Goal: Information Seeking & Learning: Find specific page/section

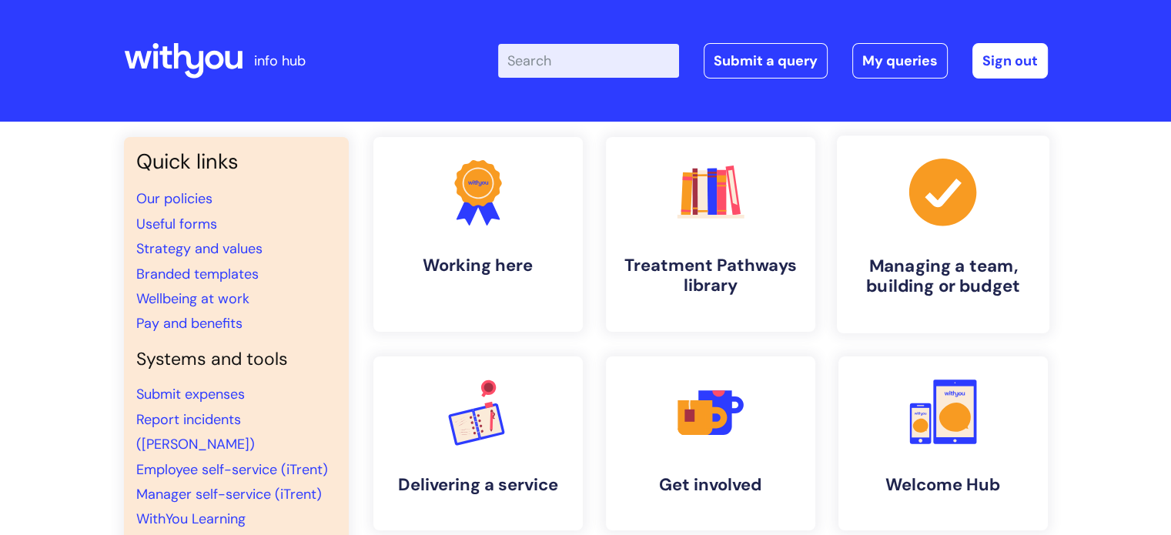
drag, startPoint x: 0, startPoint y: 0, endPoint x: 887, endPoint y: 256, distance: 923.1
click at [887, 256] on h4 "Managing a team, building or budget" at bounding box center [943, 277] width 188 height 42
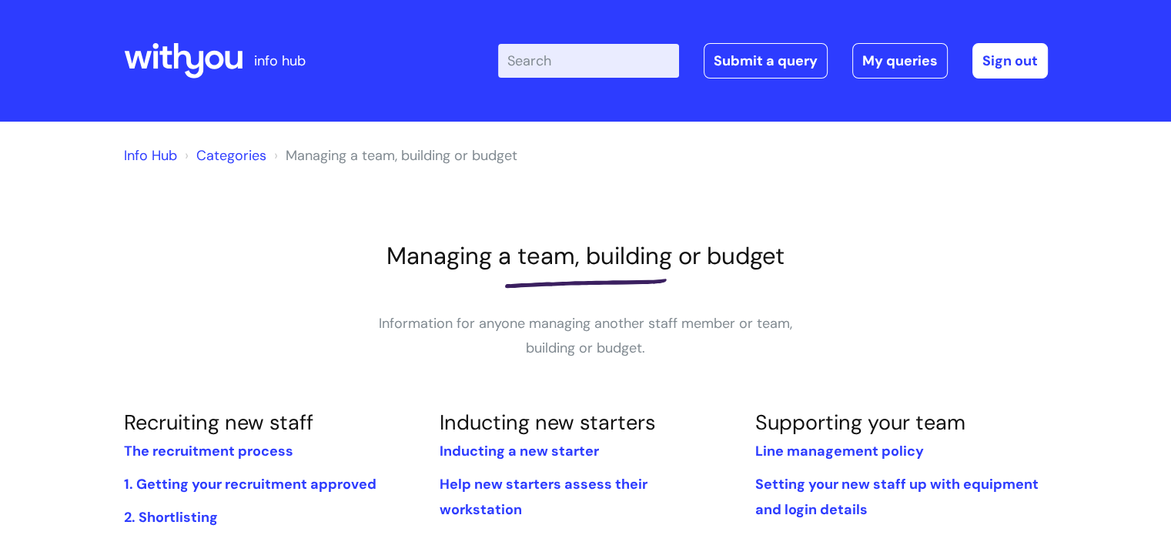
click at [549, 55] on input "Enter your search term here..." at bounding box center [588, 61] width 181 height 34
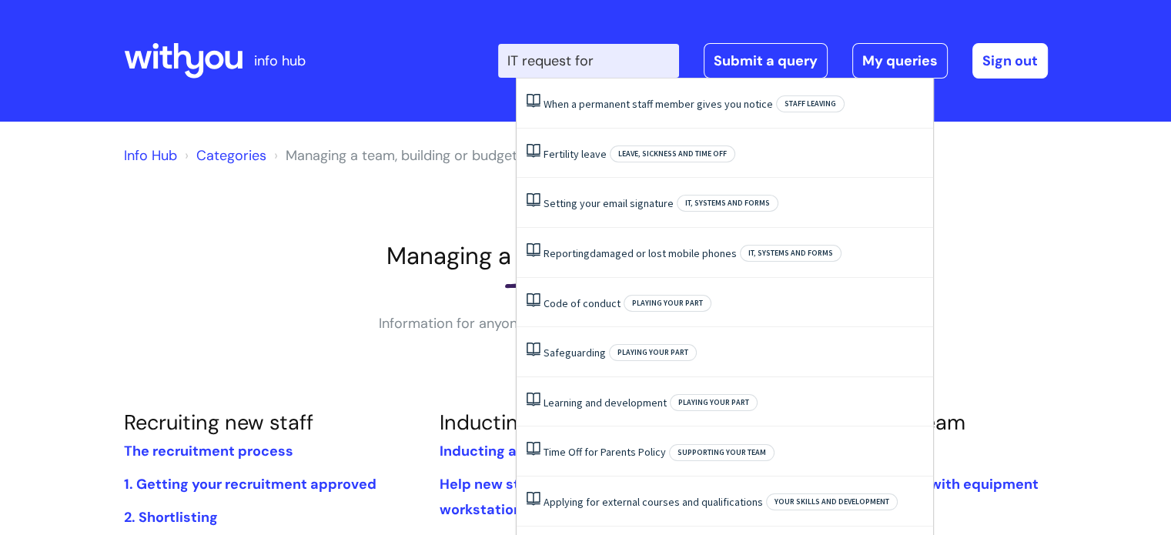
type input "IT request form"
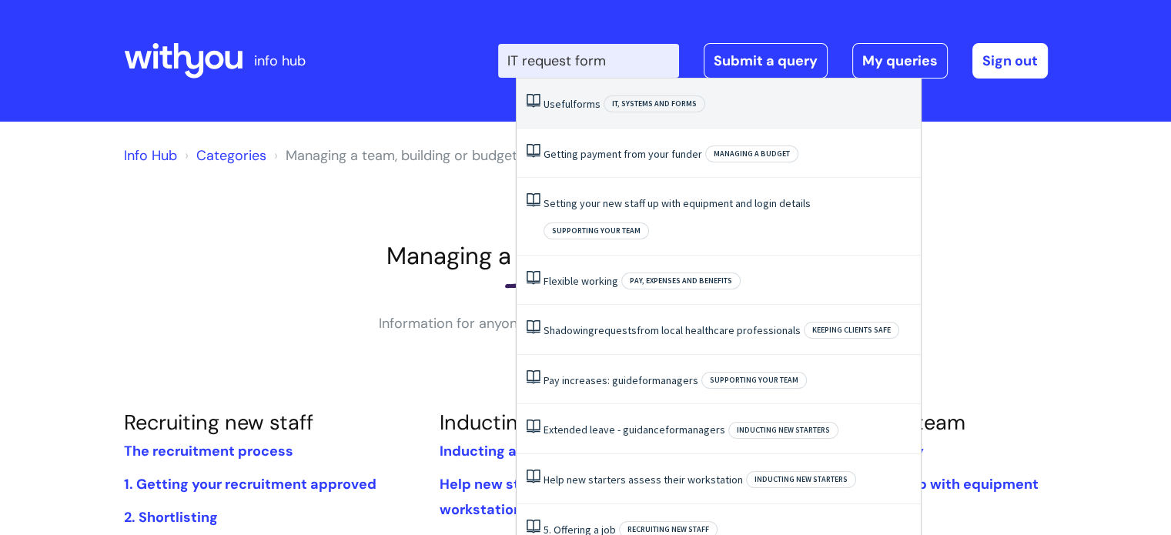
click at [591, 98] on span "forms" at bounding box center [587, 104] width 28 height 14
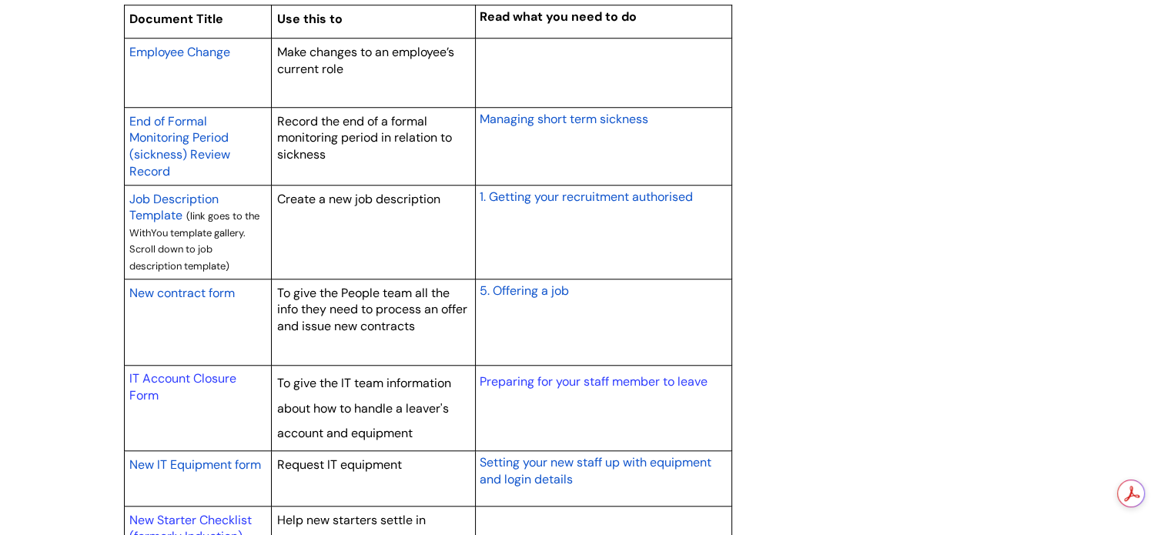
scroll to position [1309, 0]
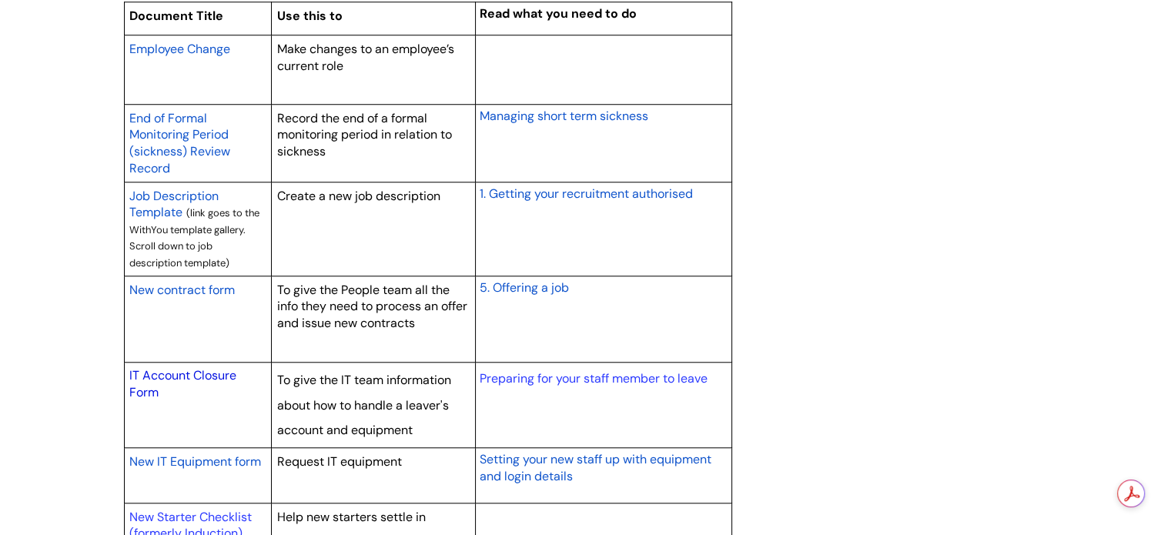
click at [169, 368] on link "IT Account Closure Form" at bounding box center [182, 383] width 107 height 33
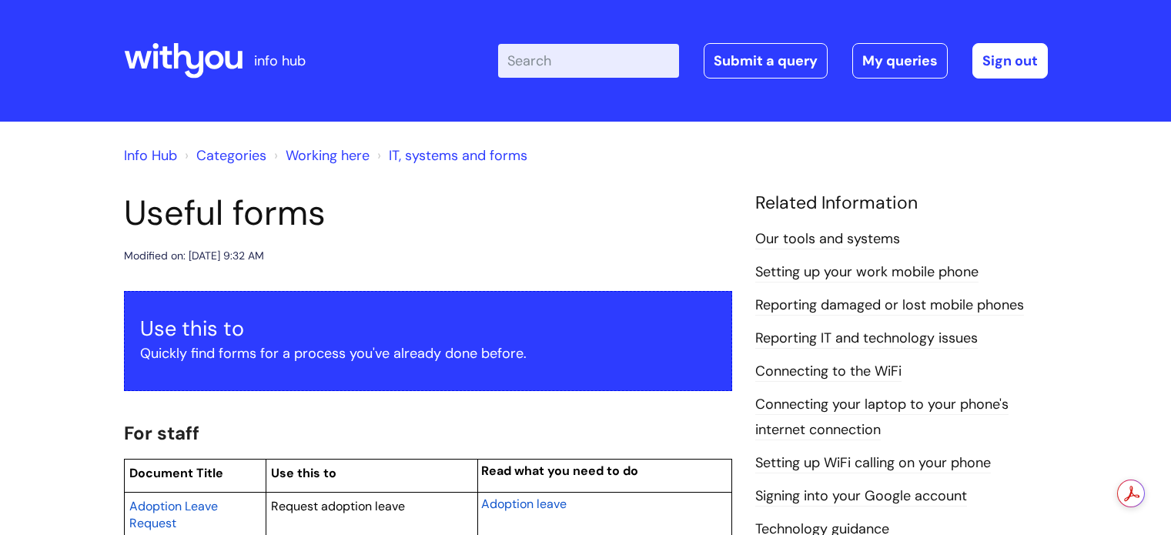
scroll to position [1309, 0]
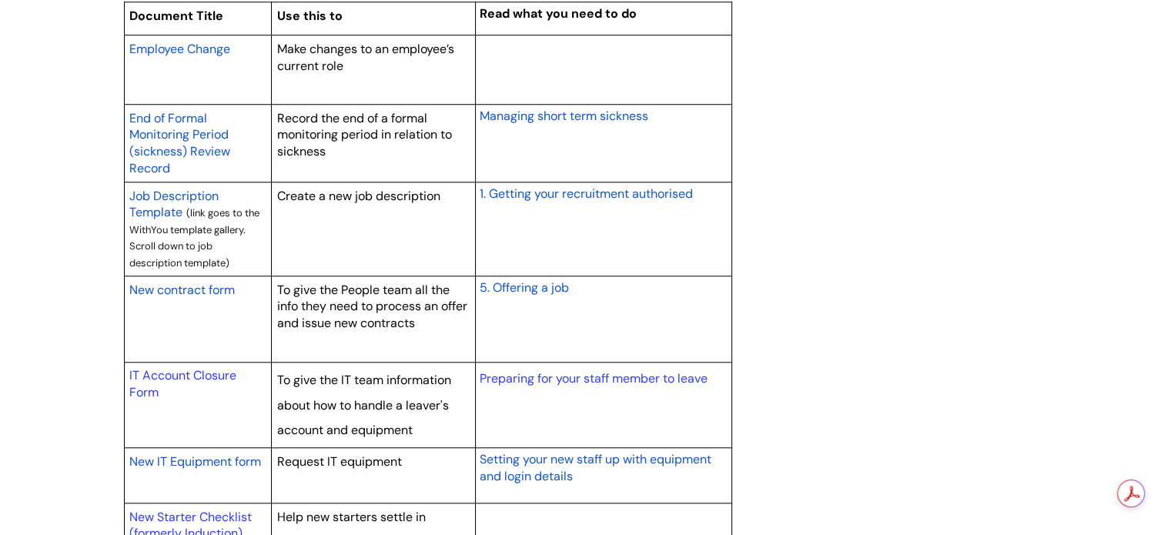
click at [173, 464] on span "New IT Equipment form" at bounding box center [195, 461] width 132 height 16
